Goal: Find specific page/section: Find specific page/section

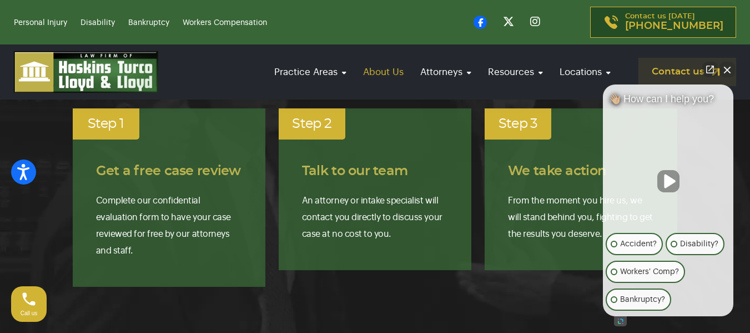
scroll to position [1888, 0]
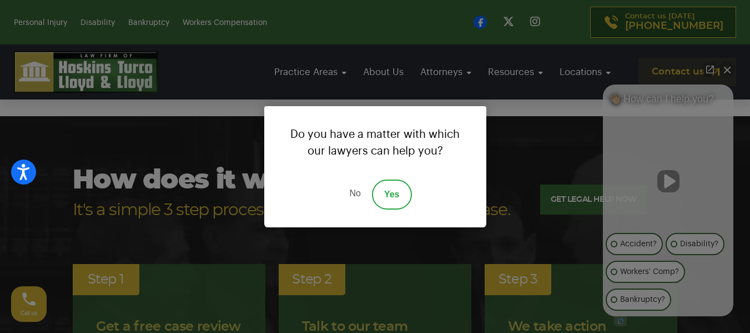
drag, startPoint x: 393, startPoint y: 189, endPoint x: 404, endPoint y: 150, distance: 40.3
click at [393, 189] on link "Yes" at bounding box center [392, 194] width 40 height 30
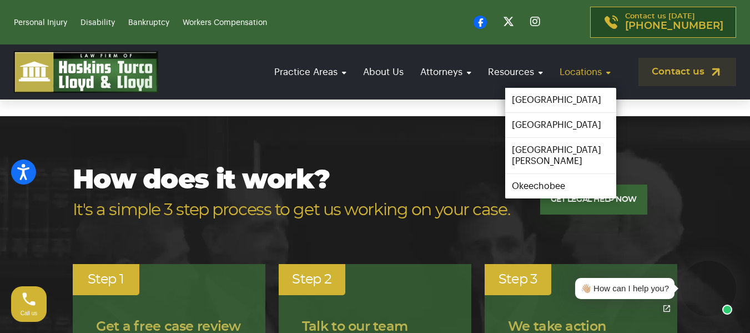
click at [564, 64] on link "Locations" at bounding box center [585, 72] width 62 height 32
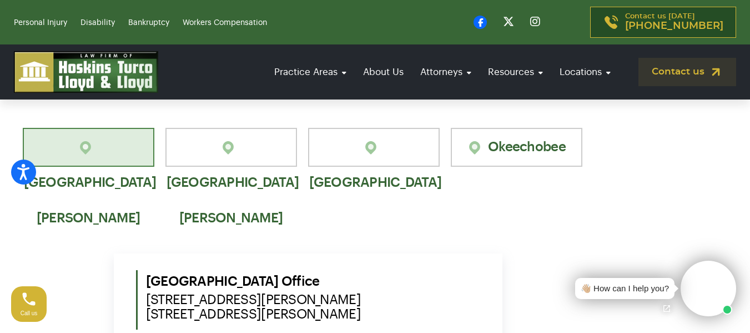
scroll to position [777, 0]
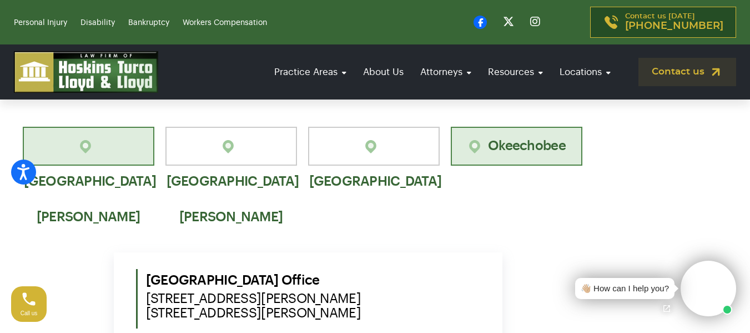
click at [532, 131] on link "Okeechobee" at bounding box center [517, 146] width 132 height 39
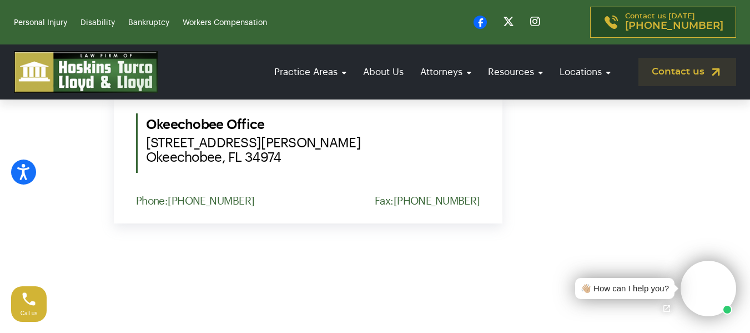
scroll to position [955, 0]
